Goal: Task Accomplishment & Management: Complete application form

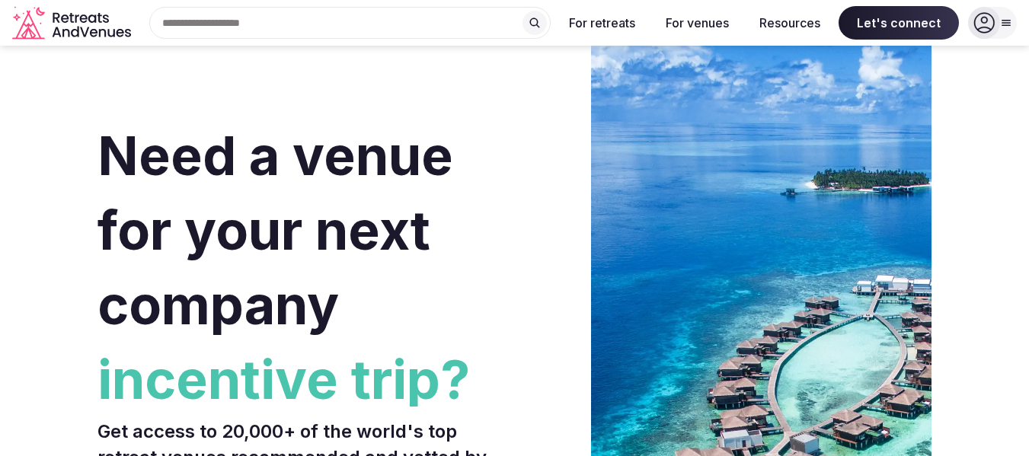
click at [1014, 24] on div at bounding box center [1005, 23] width 21 height 12
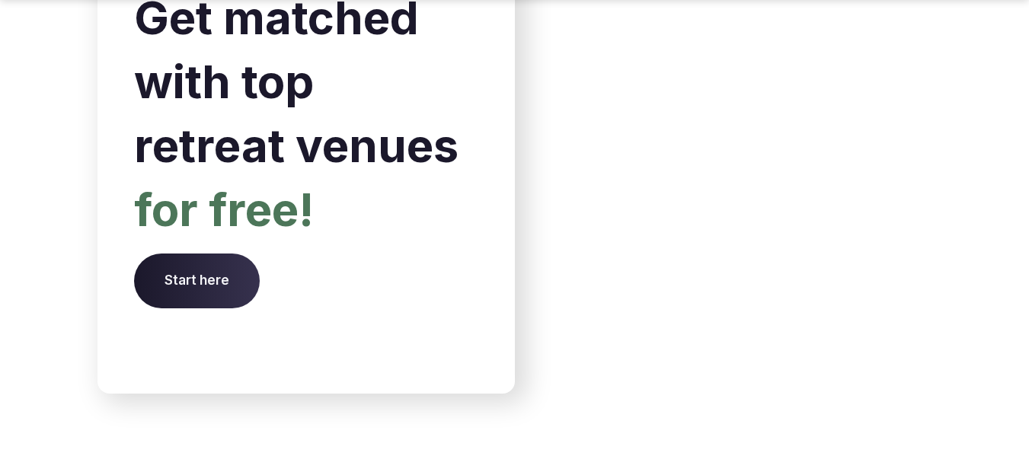
scroll to position [6535, 0]
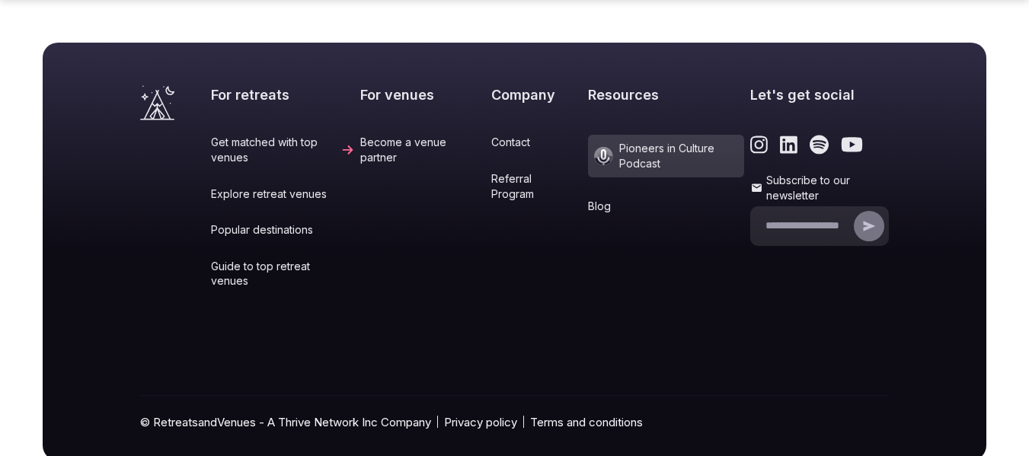
click at [474, 101] on div "For retreats Get matched with top venues Explore retreat venues Popular destina…" at bounding box center [550, 197] width 678 height 225
click at [491, 135] on link "Contact" at bounding box center [536, 142] width 91 height 15
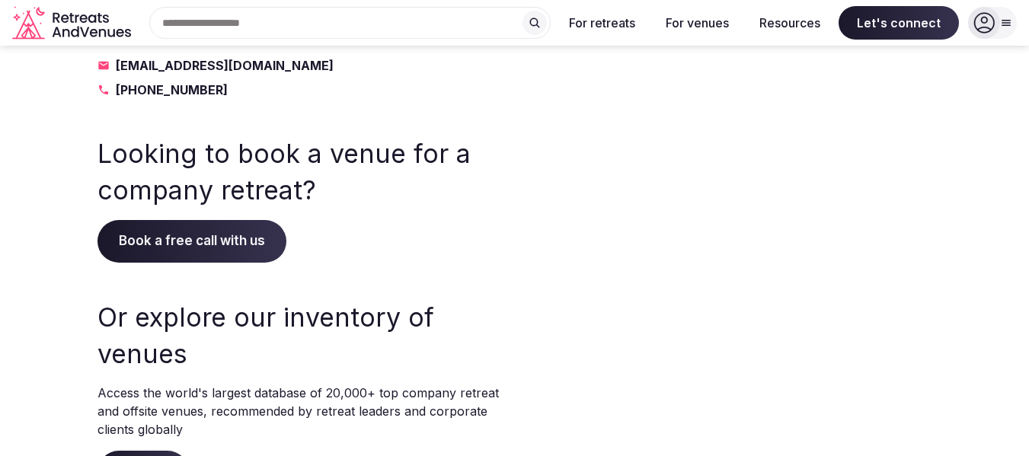
scroll to position [76, 0]
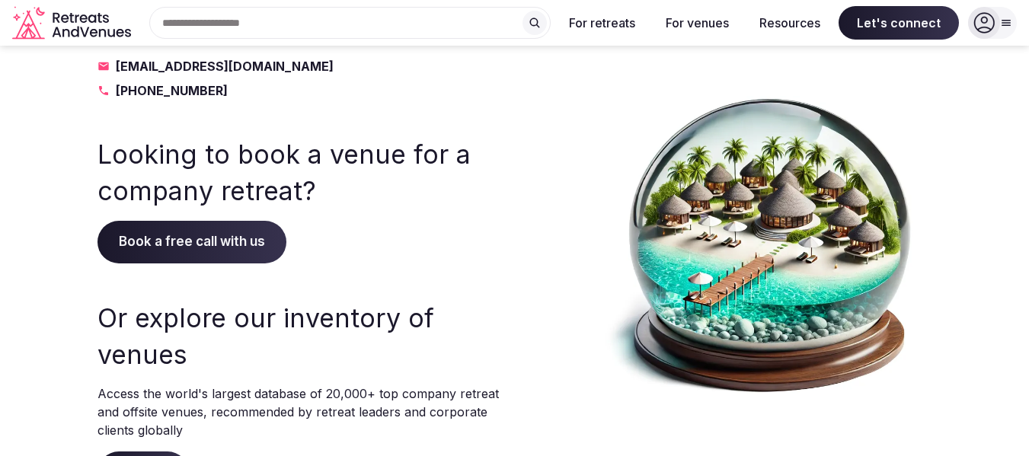
click at [225, 253] on span "Book a free call with us" at bounding box center [191, 242] width 189 height 43
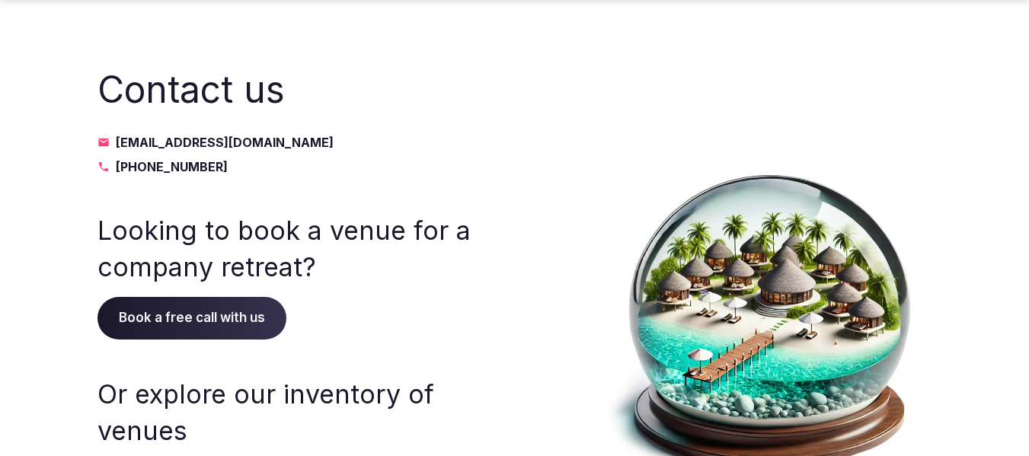
scroll to position [76, 0]
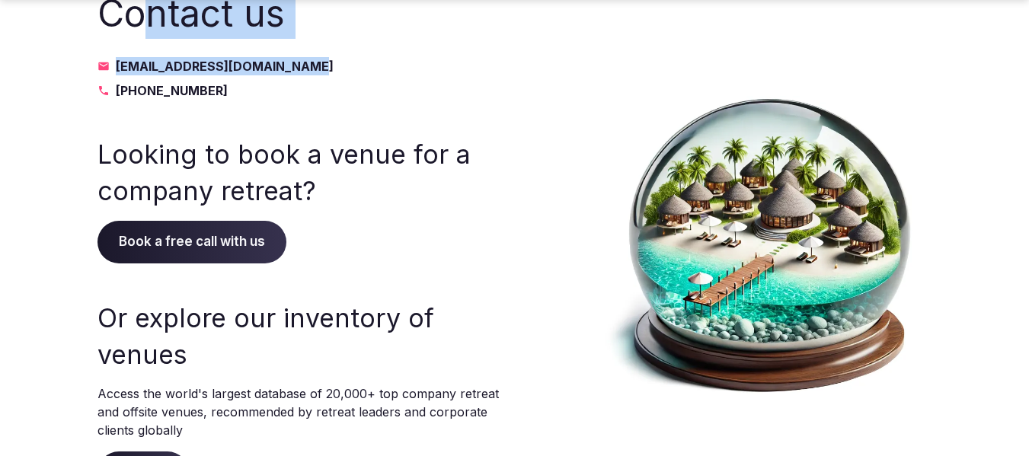
drag, startPoint x: 141, startPoint y: 42, endPoint x: 303, endPoint y: 74, distance: 165.3
click at [303, 74] on div "Contact us info@retreatsandvenues.com +1 330-460-0874" at bounding box center [298, 44] width 402 height 112
copy div "ntact us info@retreatsandvenues.com"
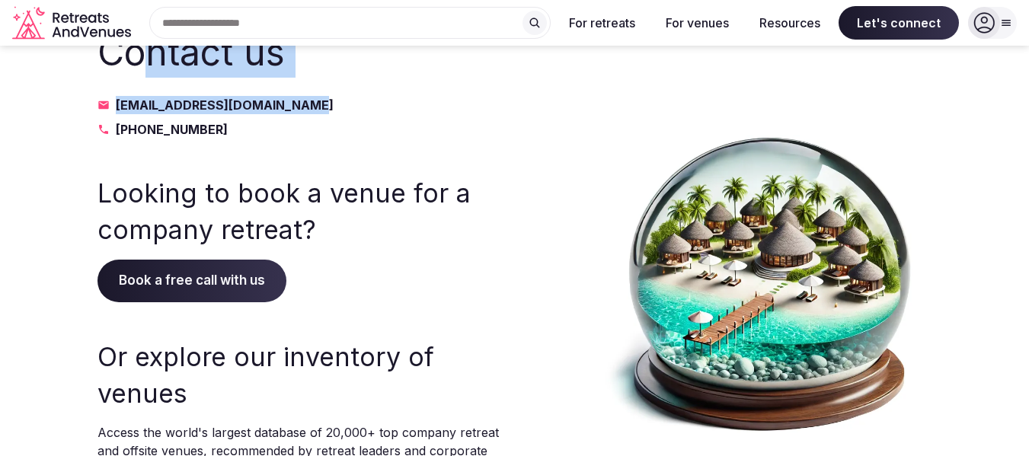
scroll to position [0, 0]
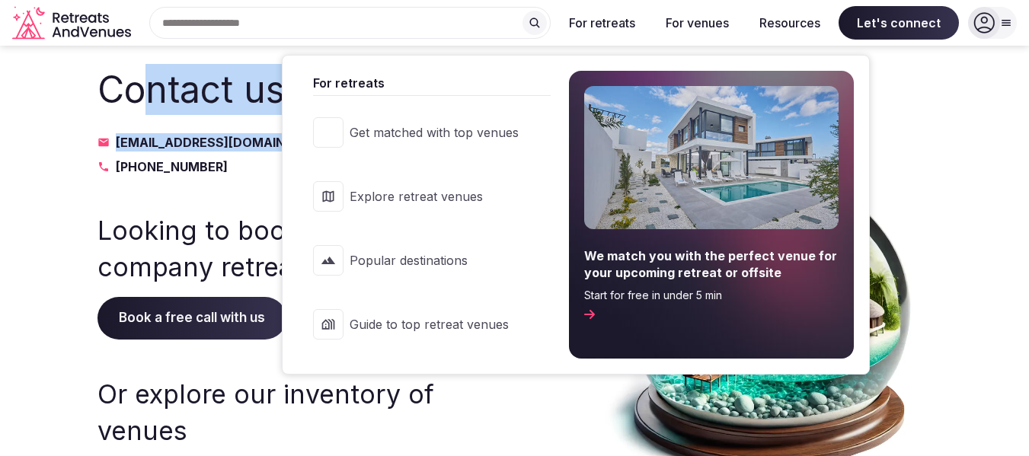
click at [608, 30] on button "For retreats" at bounding box center [602, 23] width 91 height 34
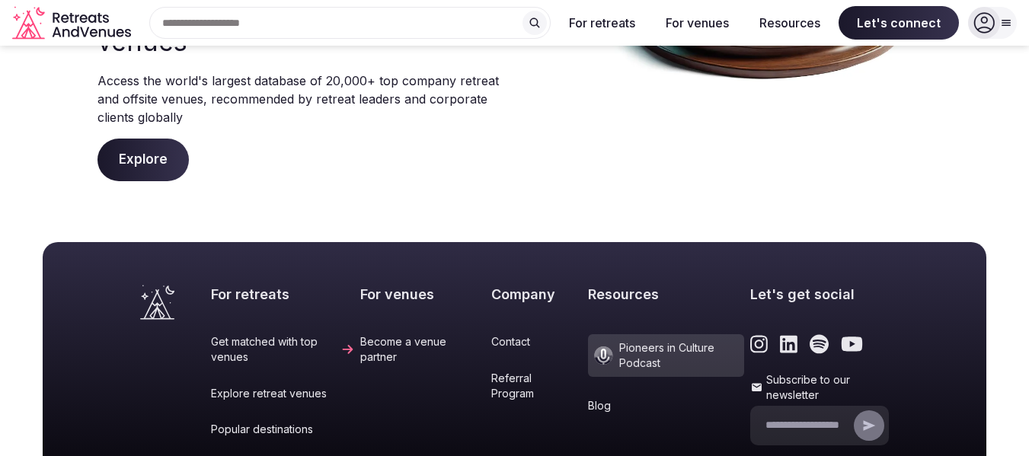
scroll to position [255, 0]
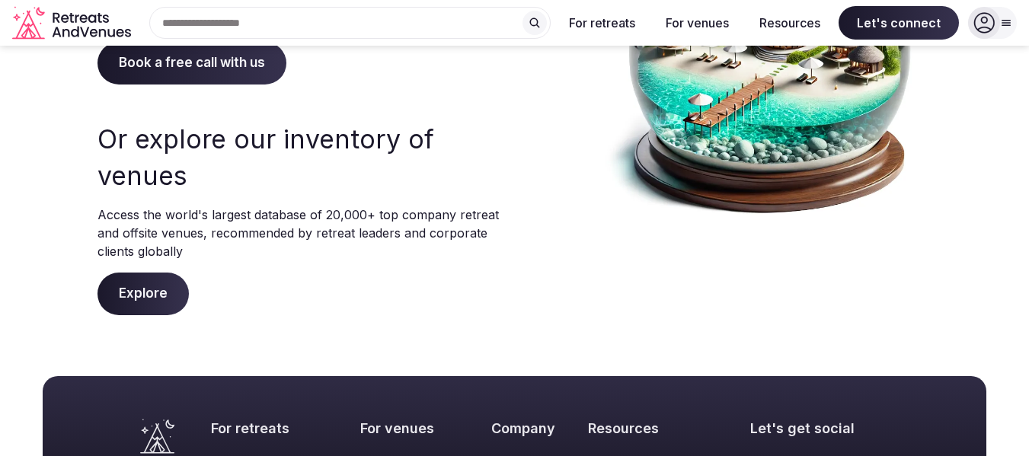
click at [138, 291] on span "Explore" at bounding box center [142, 294] width 91 height 43
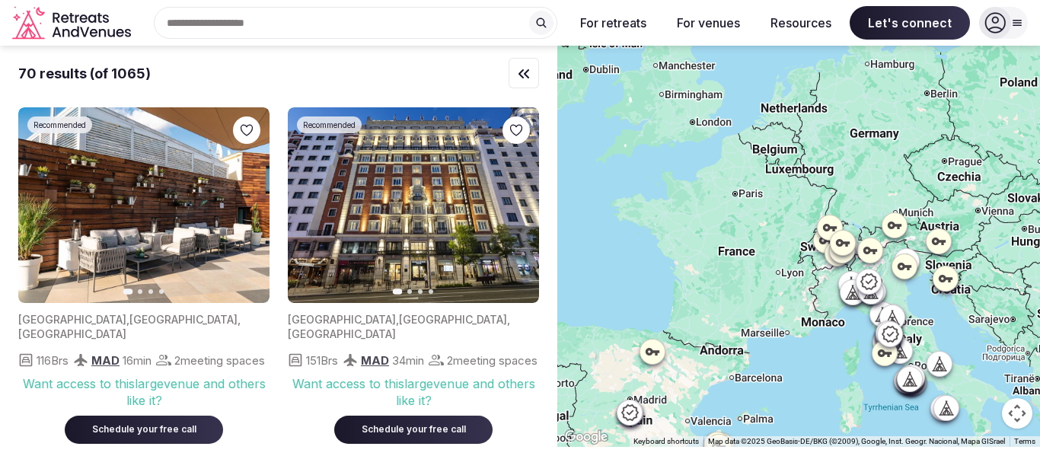
drag, startPoint x: 715, startPoint y: 194, endPoint x: 749, endPoint y: 315, distance: 124.9
click at [749, 315] on div at bounding box center [798, 246] width 483 height 401
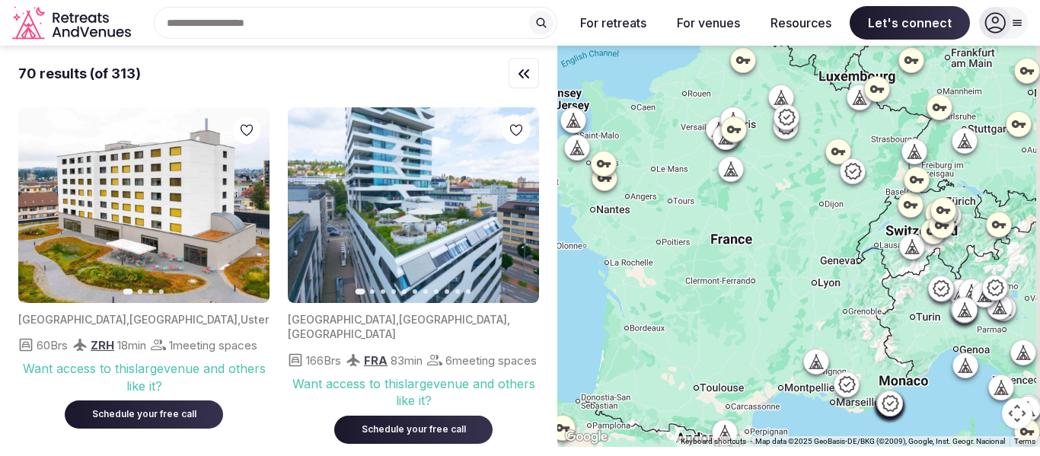
click at [584, 154] on icon at bounding box center [577, 147] width 15 height 15
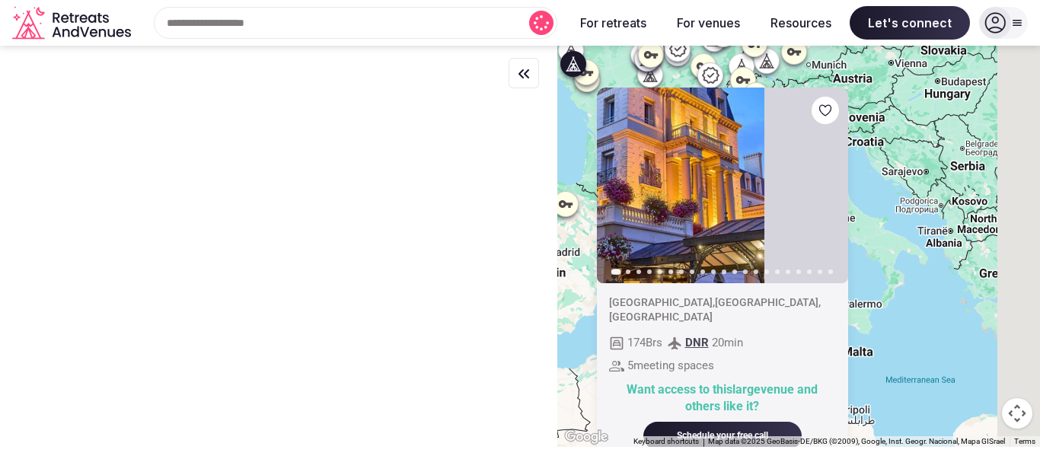
drag, startPoint x: 760, startPoint y: 340, endPoint x: 677, endPoint y: 100, distance: 254.6
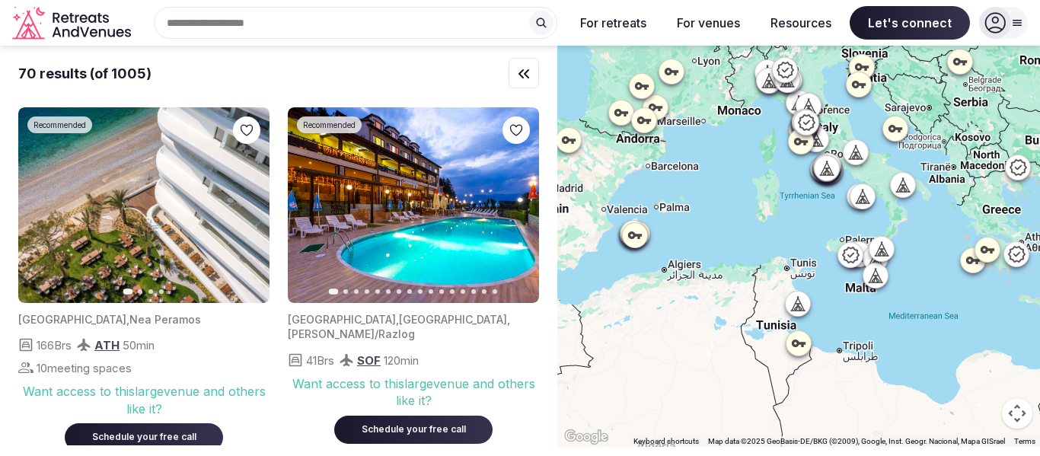
click at [291, 23] on div "Search Popular Destinations Toscana, Italy Riviera Maya, Mexico Indonesia, Bali…" at bounding box center [349, 23] width 425 height 32
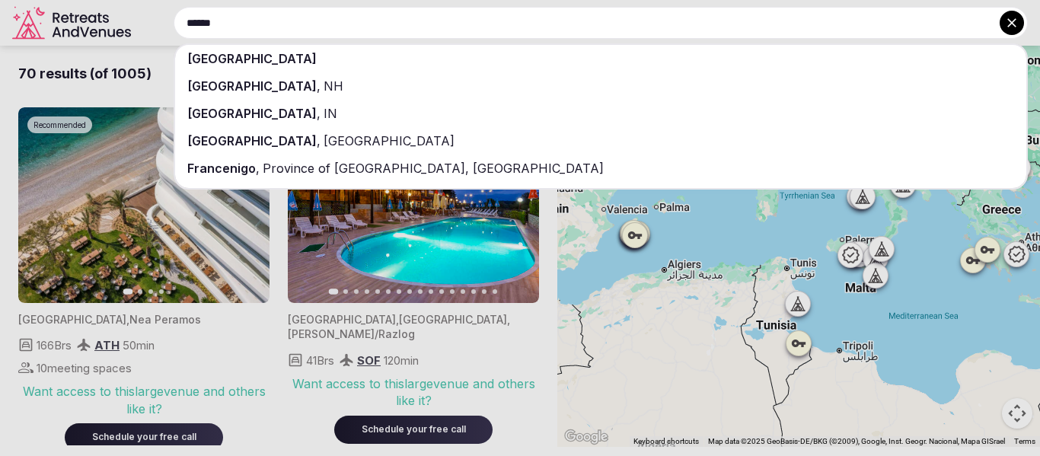
click at [389, 34] on input "******" at bounding box center [601, 23] width 855 height 32
type input "******"
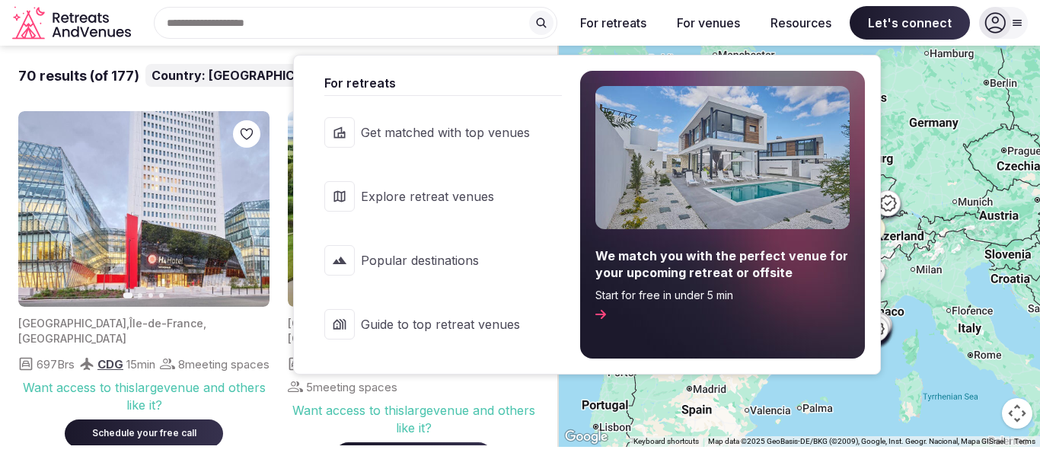
click at [649, 17] on button "For retreats" at bounding box center [613, 23] width 91 height 34
click at [408, 190] on span "Explore retreat venues" at bounding box center [445, 196] width 169 height 17
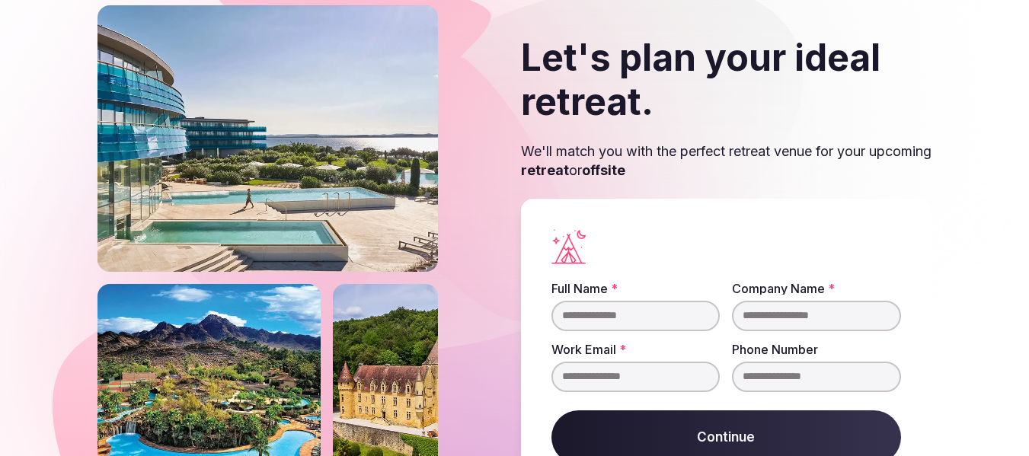
scroll to position [76, 0]
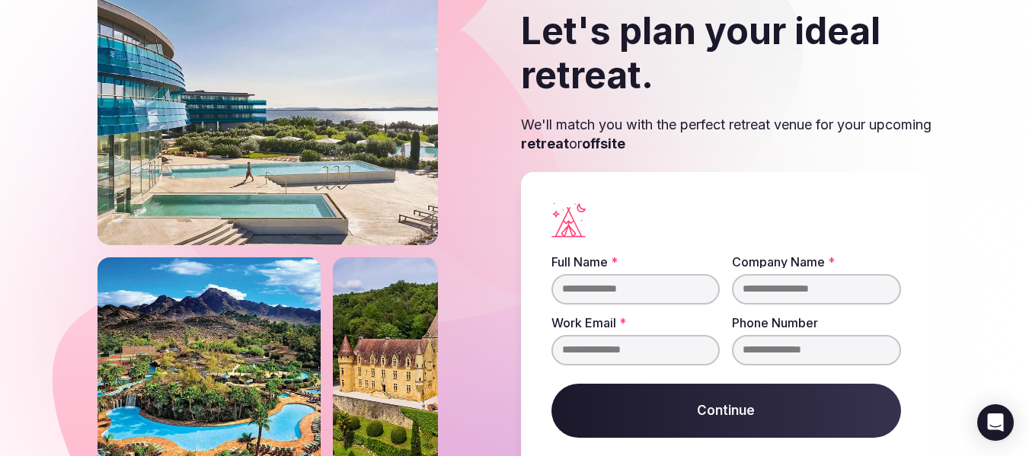
click at [609, 297] on input "Full Name *" at bounding box center [635, 289] width 169 height 30
type input "******"
type input "**********"
click at [778, 353] on input "**********" at bounding box center [816, 350] width 169 height 30
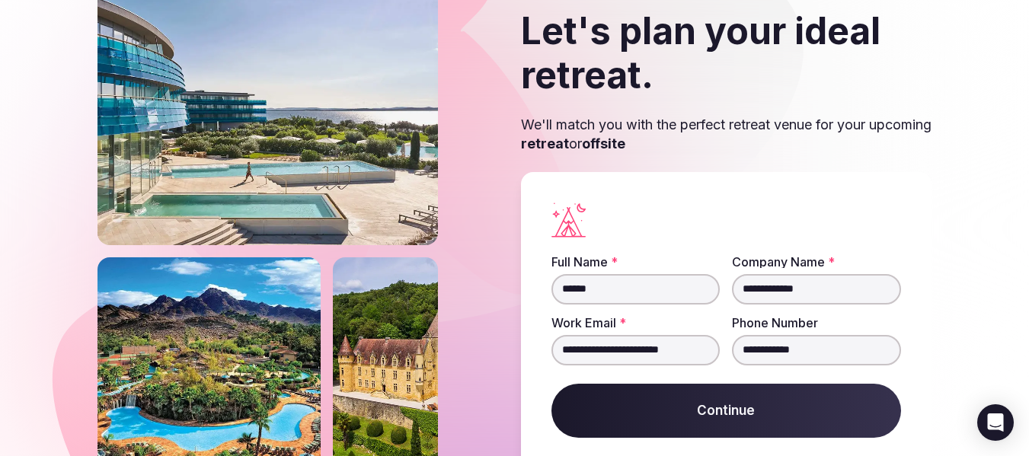
type input "**********"
click at [709, 421] on button "Continue" at bounding box center [726, 411] width 350 height 55
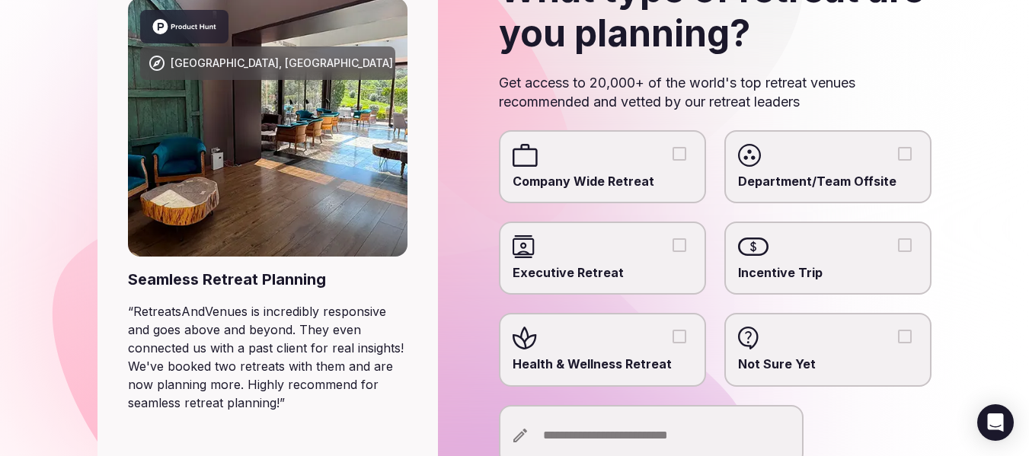
scroll to position [152, 0]
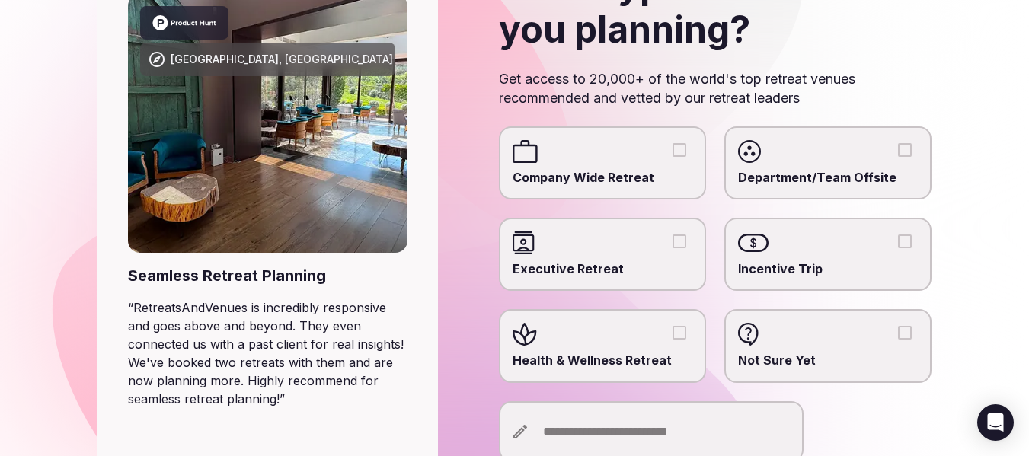
click at [679, 148] on button "Company Wide Retreat" at bounding box center [679, 150] width 14 height 14
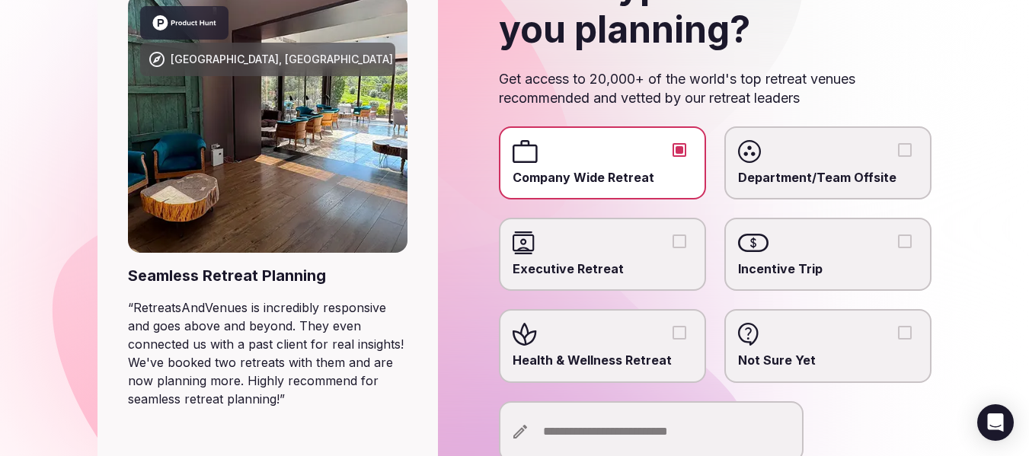
click at [679, 241] on button "Executive Retreat" at bounding box center [679, 242] width 14 height 14
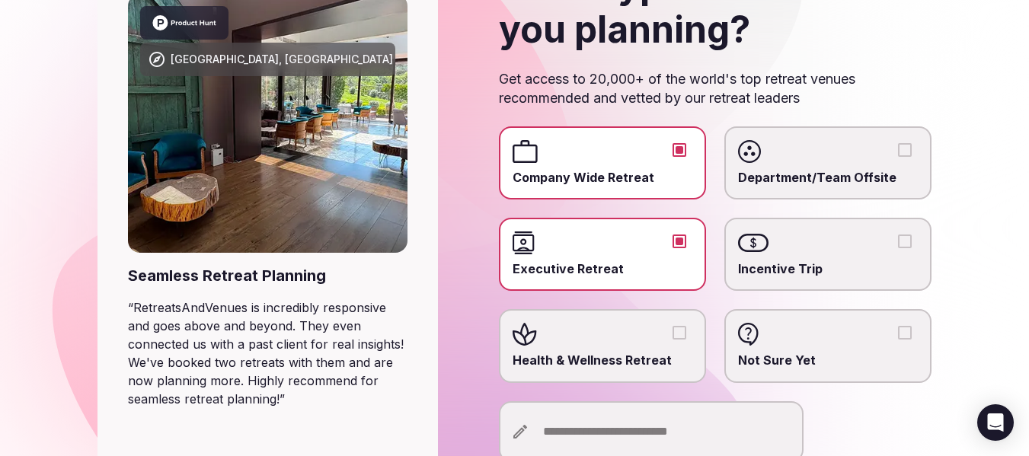
click at [675, 154] on button "Company Wide Retreat" at bounding box center [679, 150] width 14 height 14
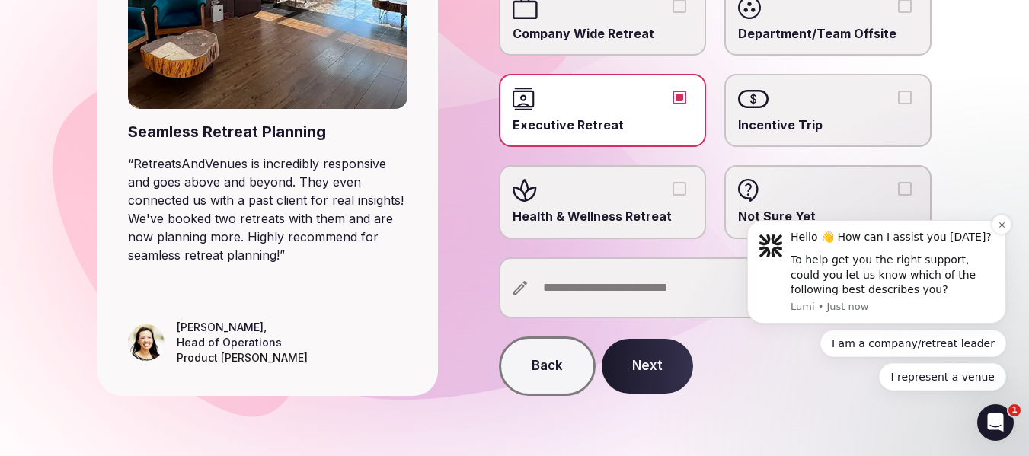
scroll to position [297, 0]
click at [638, 364] on button "Next" at bounding box center [647, 365] width 91 height 55
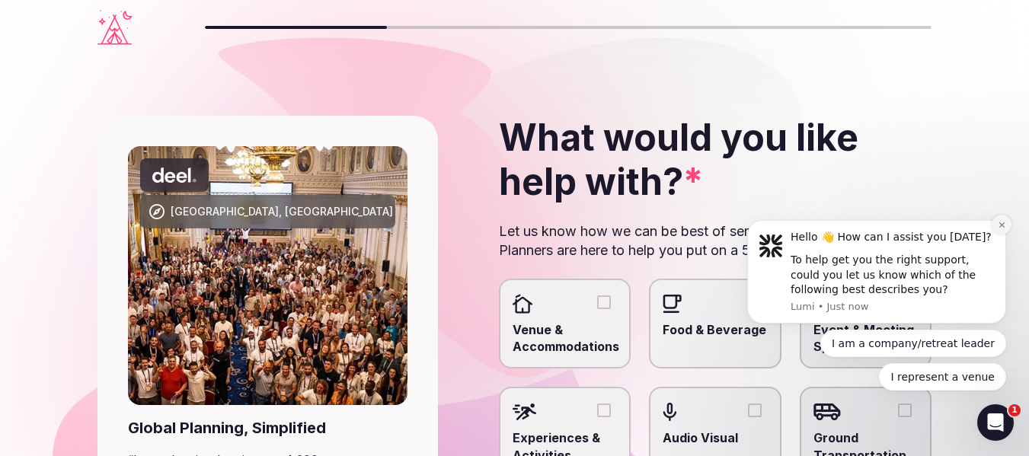
click at [1004, 224] on icon "Dismiss notification" at bounding box center [1002, 225] width 8 height 8
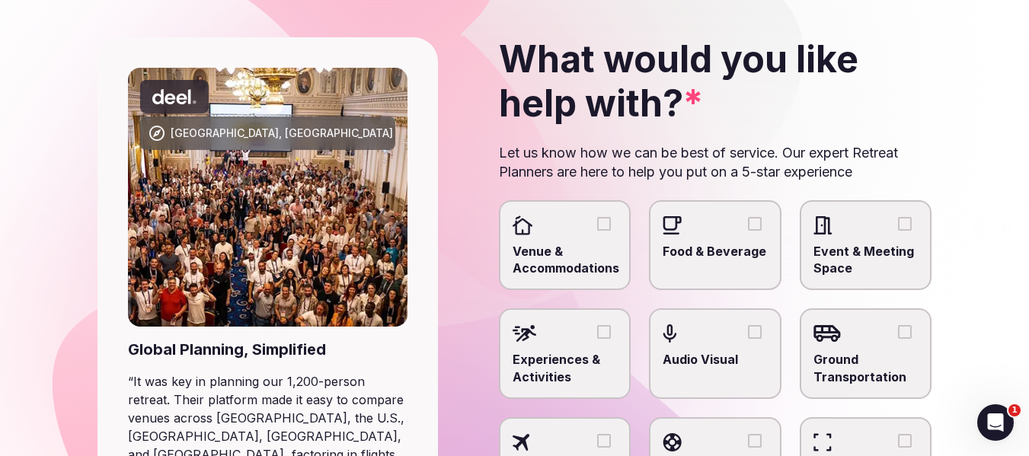
scroll to position [152, 0]
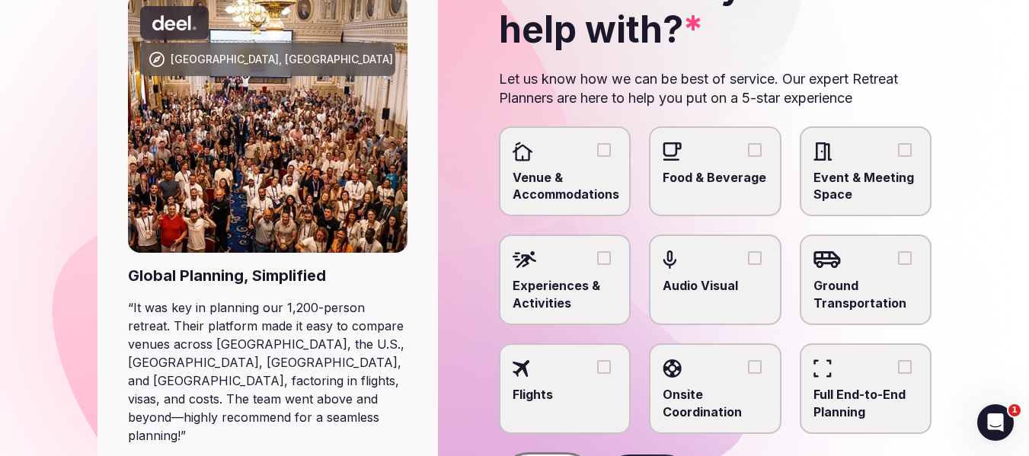
click at [606, 155] on button "Venue & Accommodations" at bounding box center [604, 150] width 14 height 14
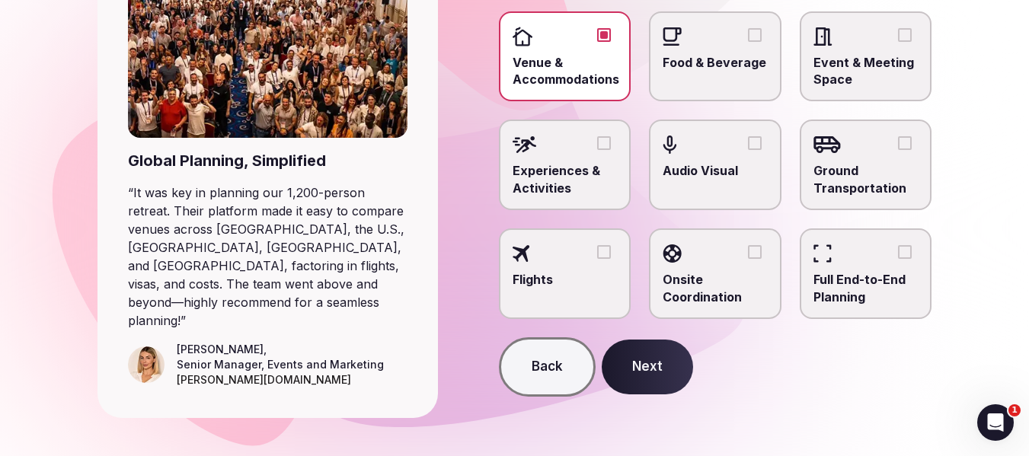
scroll to position [269, 0]
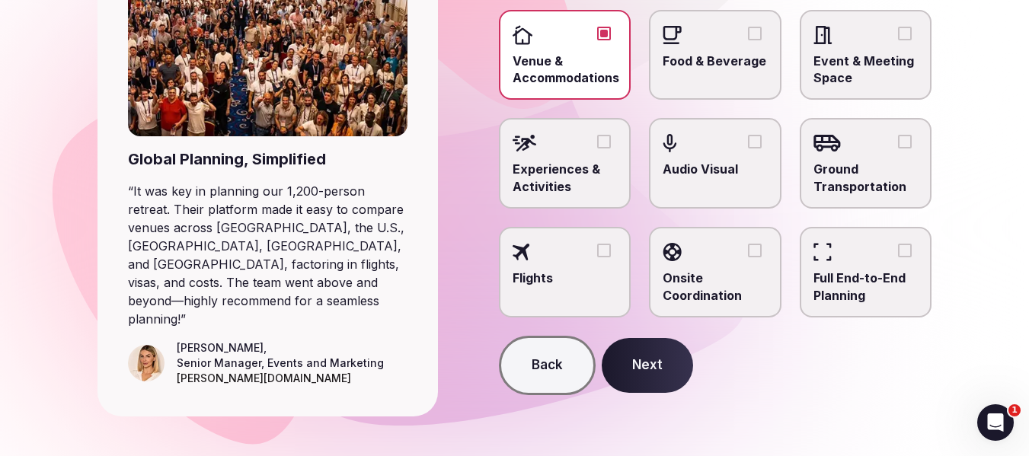
click at [656, 359] on button "Next" at bounding box center [647, 365] width 91 height 55
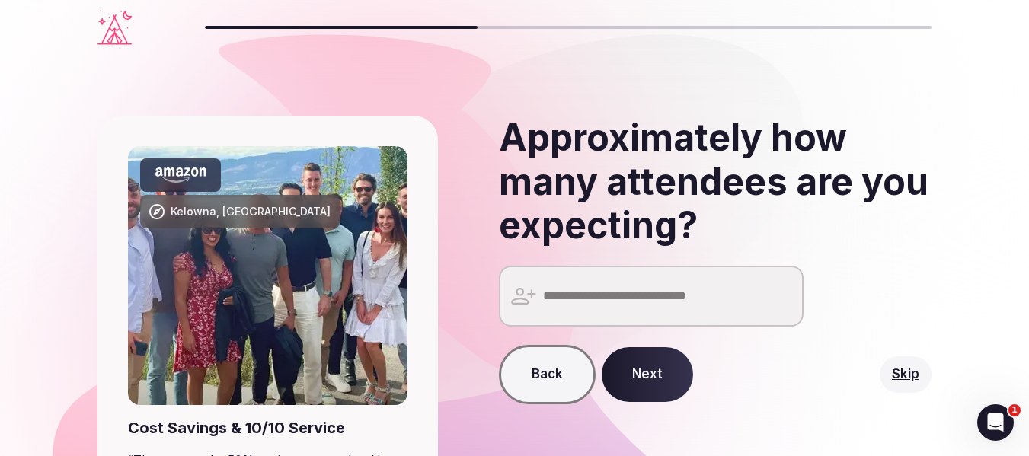
click at [644, 305] on input "number" at bounding box center [651, 296] width 305 height 61
click at [787, 289] on input "*" at bounding box center [651, 296] width 305 height 61
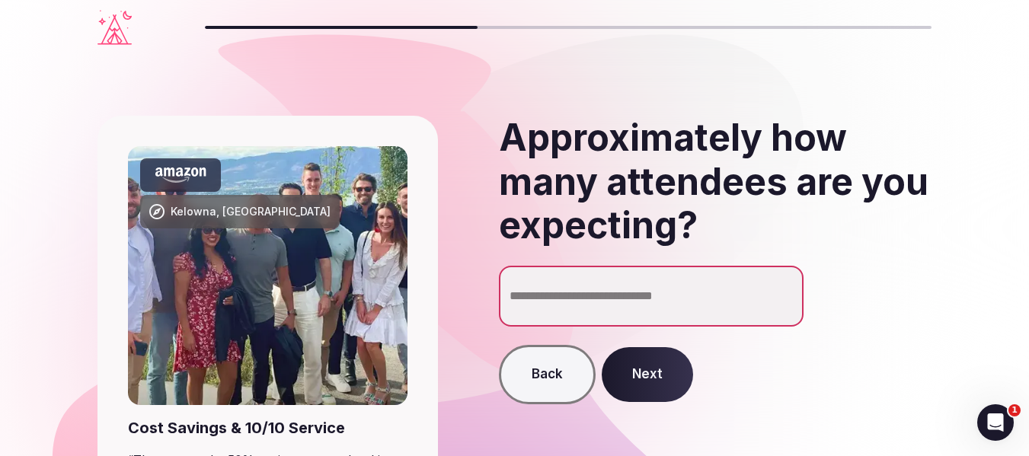
click at [787, 289] on input "*" at bounding box center [651, 296] width 305 height 61
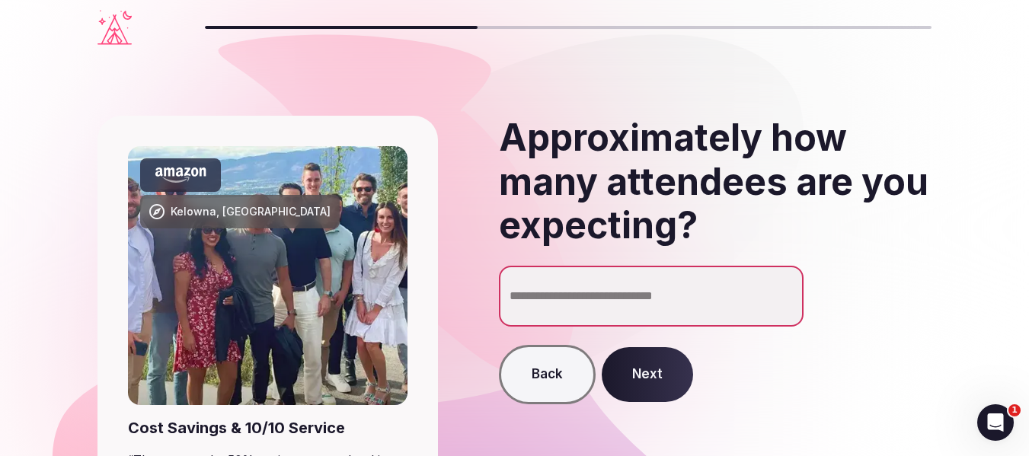
click at [787, 289] on input "*" at bounding box center [651, 296] width 305 height 61
click at [787, 289] on input "**" at bounding box center [651, 296] width 305 height 61
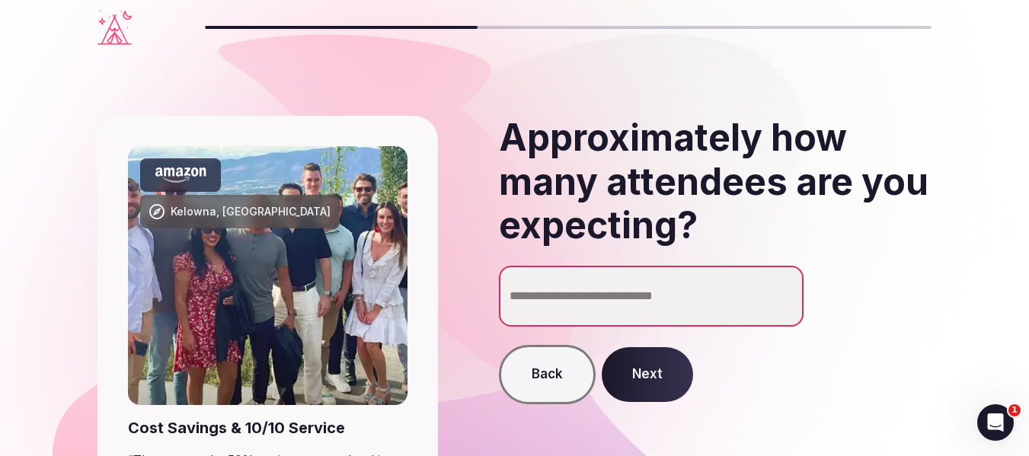
click at [787, 289] on input "**" at bounding box center [651, 296] width 305 height 61
type input "**"
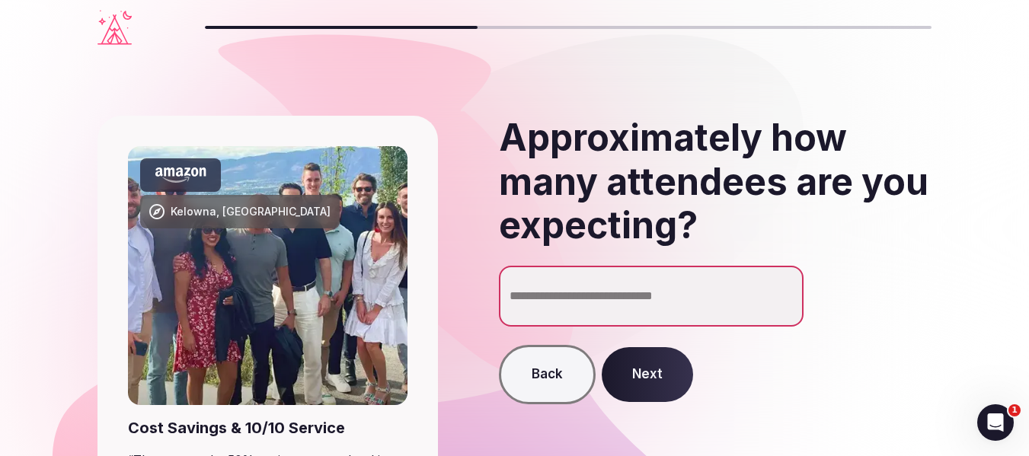
click at [787, 289] on input "**" at bounding box center [651, 296] width 305 height 61
click at [628, 366] on button "Next" at bounding box center [647, 374] width 91 height 55
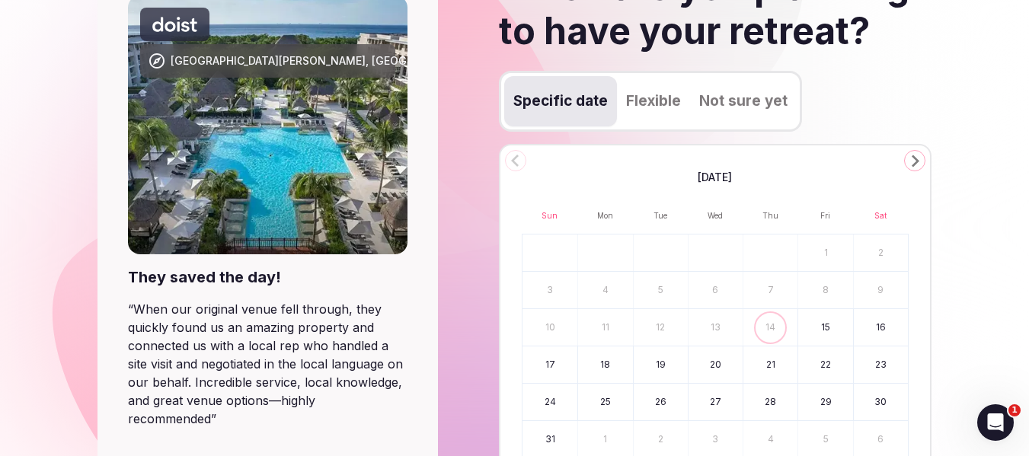
scroll to position [152, 0]
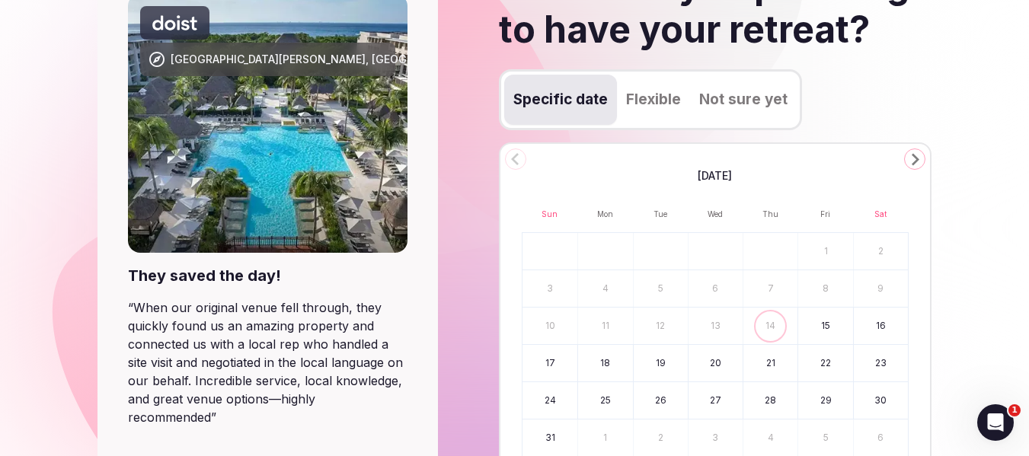
click at [723, 105] on button "Not sure yet" at bounding box center [743, 100] width 107 height 50
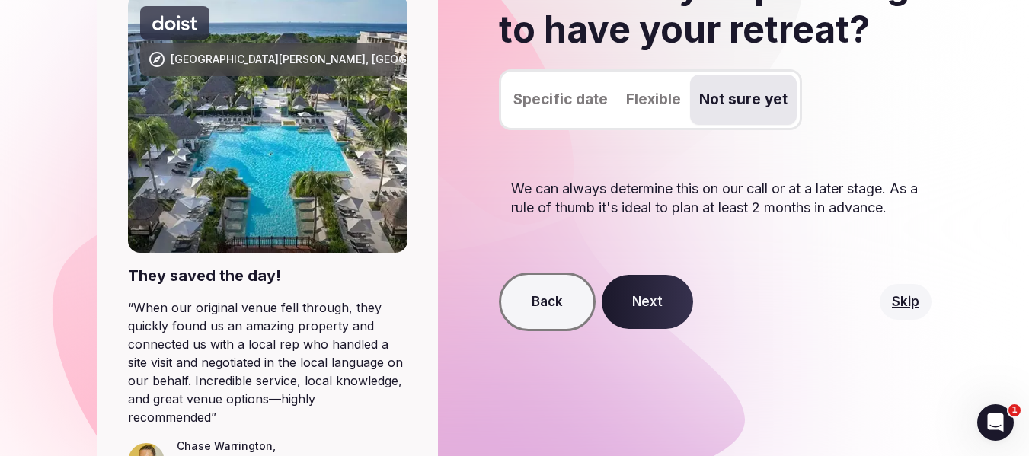
click at [641, 312] on button "Next" at bounding box center [647, 302] width 91 height 55
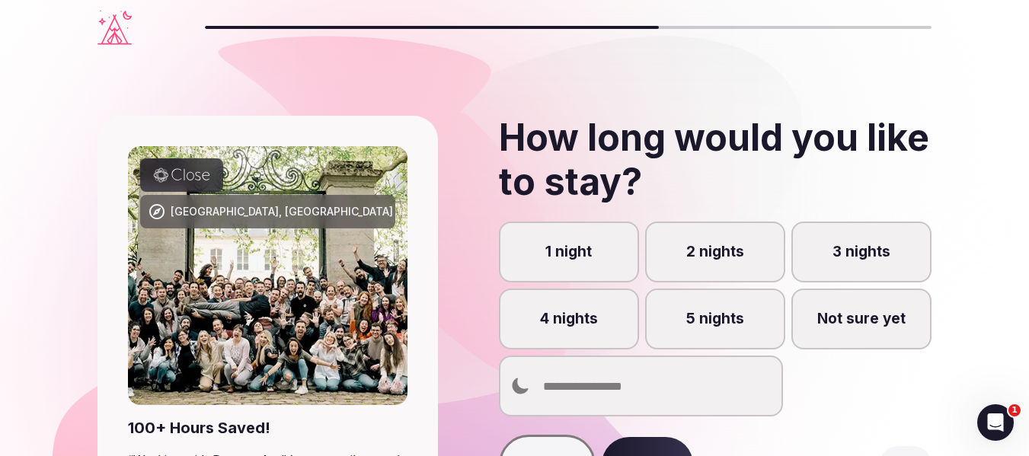
click at [745, 314] on label "5 nights" at bounding box center [715, 319] width 140 height 61
click at [730, 320] on button "5 nights" at bounding box center [721, 327] width 15 height 15
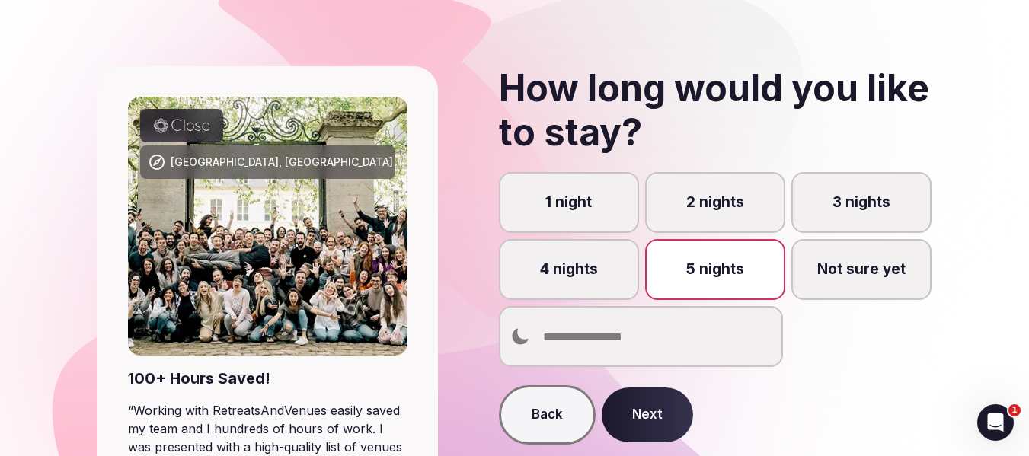
scroll to position [76, 0]
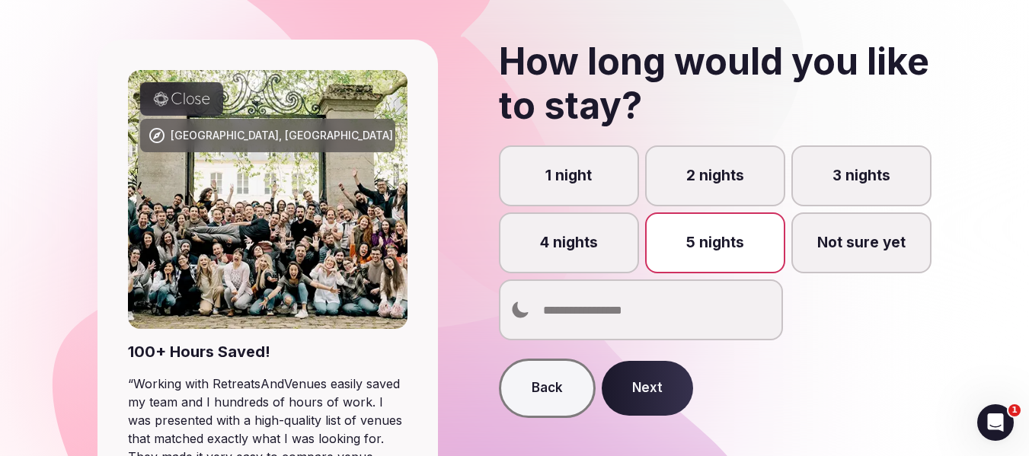
click at [666, 378] on button "Next" at bounding box center [647, 388] width 91 height 55
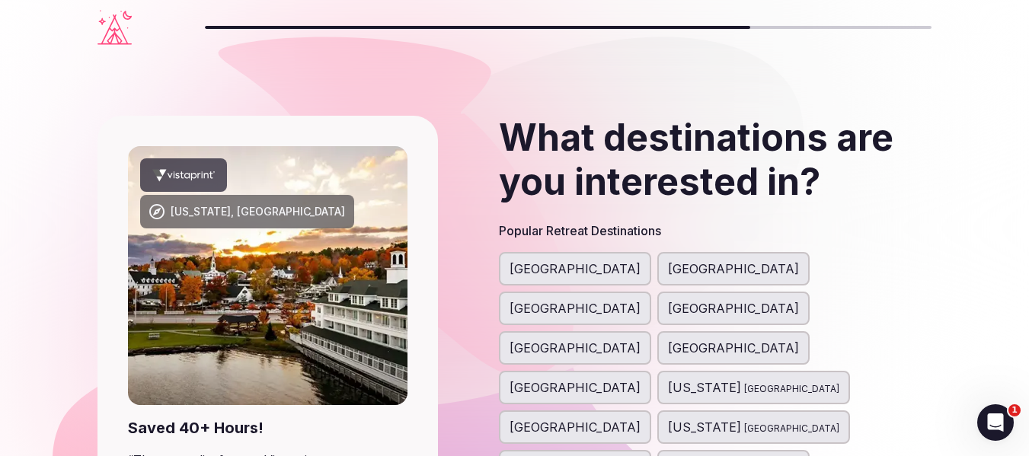
click at [668, 339] on span "[GEOGRAPHIC_DATA]" at bounding box center [733, 348] width 131 height 18
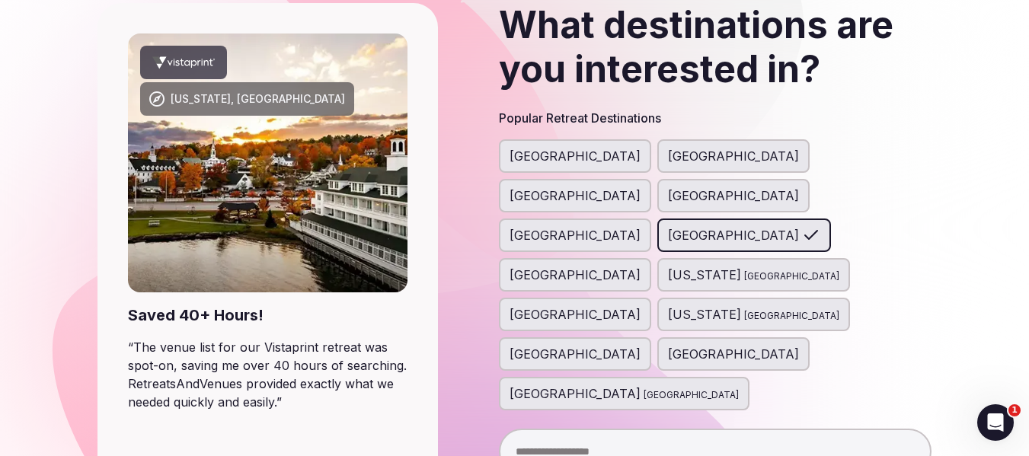
scroll to position [152, 0]
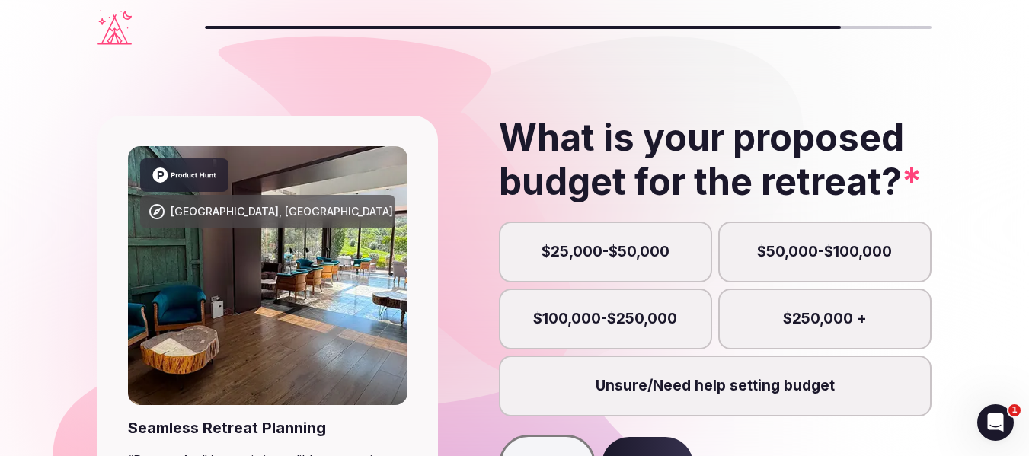
click at [690, 389] on label "Unsure/Need help setting budget" at bounding box center [715, 386] width 433 height 61
click at [714, 389] on button "Unsure/Need help setting budget" at bounding box center [721, 394] width 15 height 15
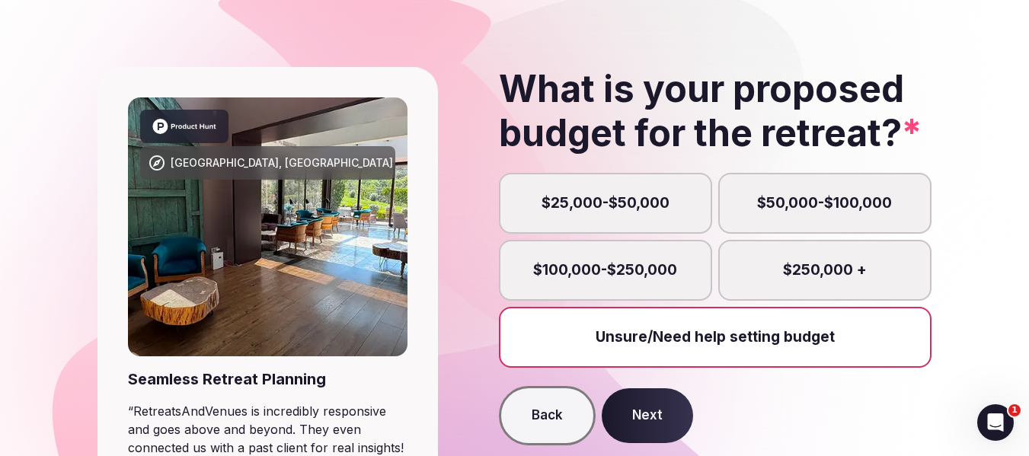
scroll to position [76, 0]
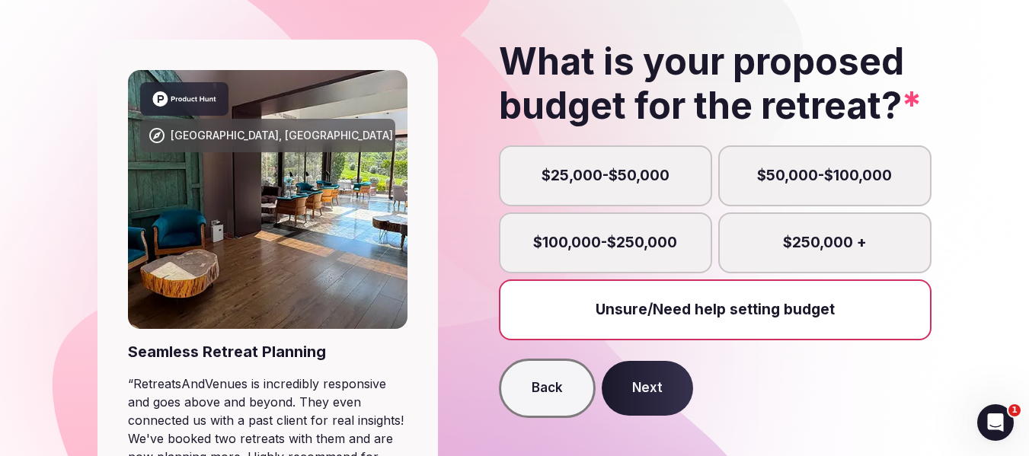
click at [675, 391] on button "Next" at bounding box center [647, 388] width 91 height 55
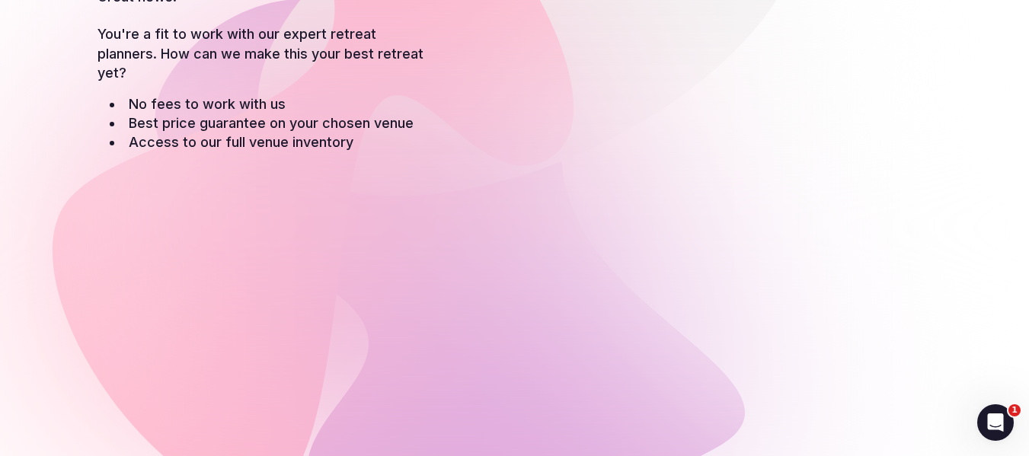
scroll to position [152, 0]
